Goal: Navigation & Orientation: Find specific page/section

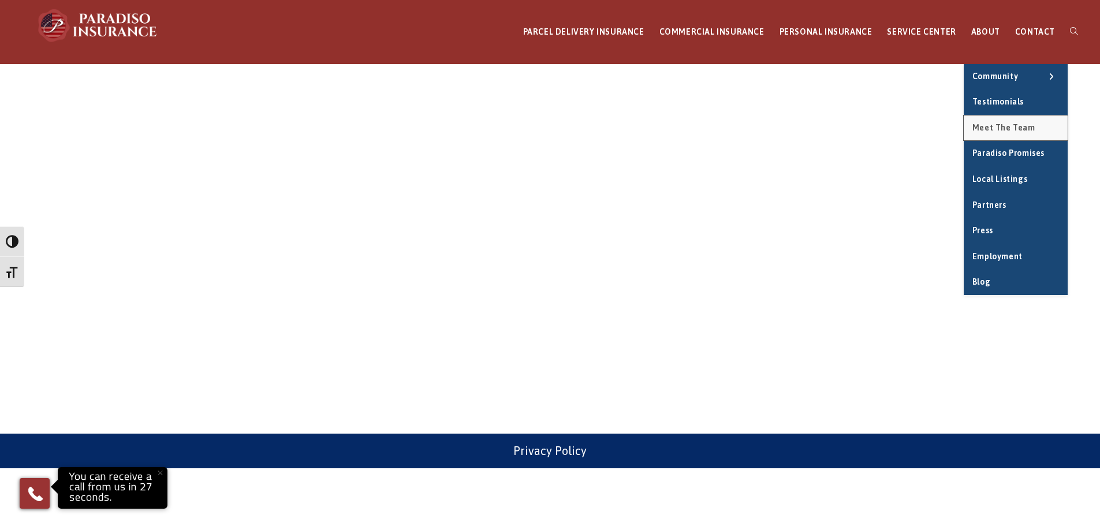
click at [1004, 130] on span "Meet the Team" at bounding box center [1004, 127] width 63 height 9
